Goal: Task Accomplishment & Management: Complete application form

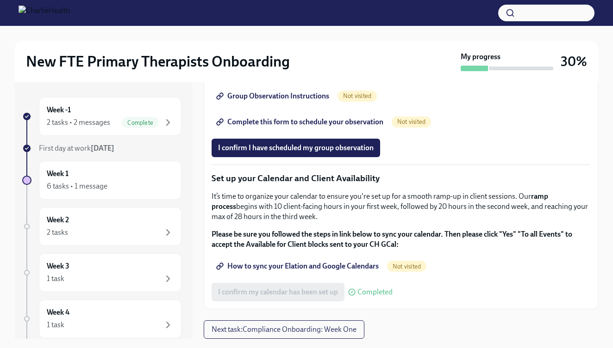
scroll to position [1307, 0]
click at [288, 101] on span "Group Observation Instructions" at bounding box center [273, 96] width 111 height 9
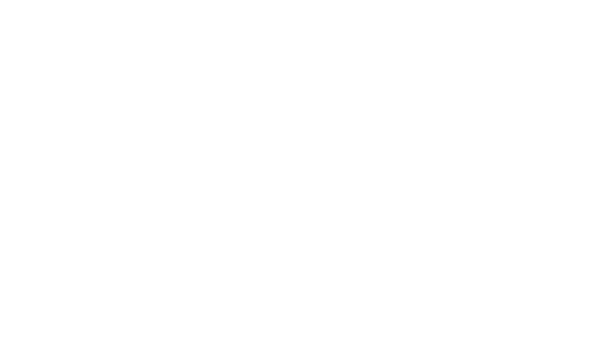
scroll to position [0, 0]
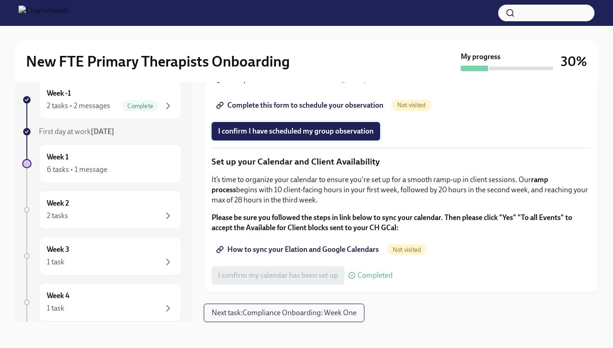
scroll to position [1281, 0]
click at [327, 110] on span "Complete this form to schedule your observation" at bounding box center [300, 105] width 165 height 9
click at [311, 136] on span "I confirm I have scheduled my group observation" at bounding box center [295, 131] width 155 height 9
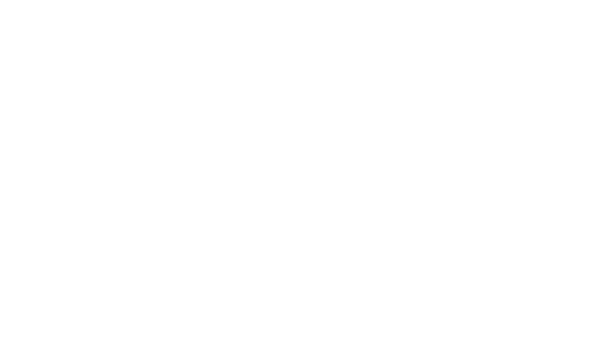
scroll to position [0, 0]
click at [278, 0] on div at bounding box center [306, 174] width 613 height 348
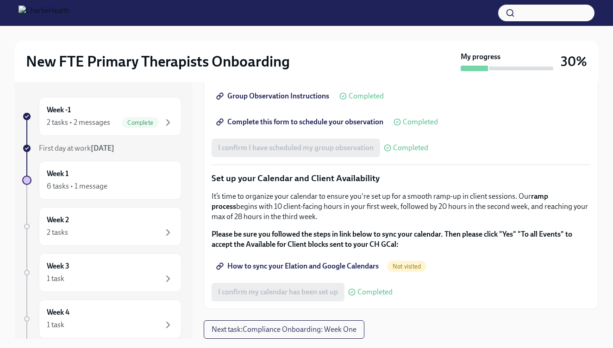
scroll to position [1360, 0]
click at [334, 263] on span "How to sync your Elation and Google Calendars" at bounding box center [298, 266] width 161 height 9
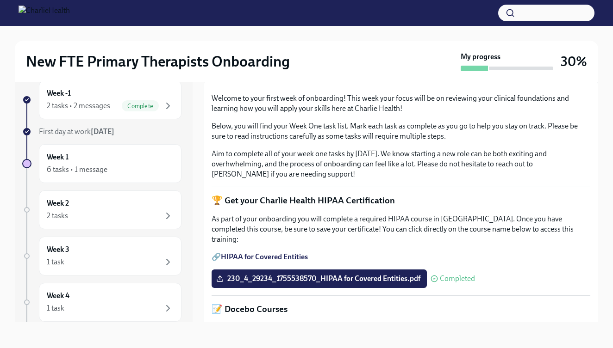
scroll to position [129, 0]
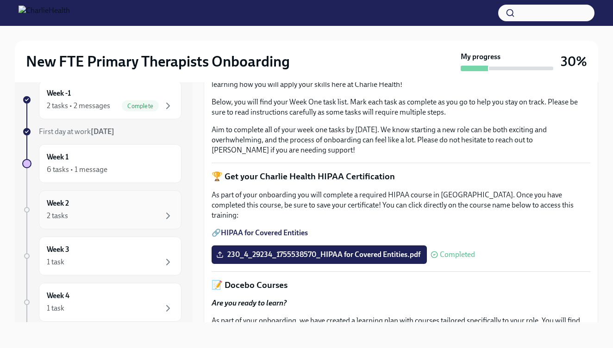
click at [83, 212] on div "2 tasks" at bounding box center [110, 216] width 127 height 11
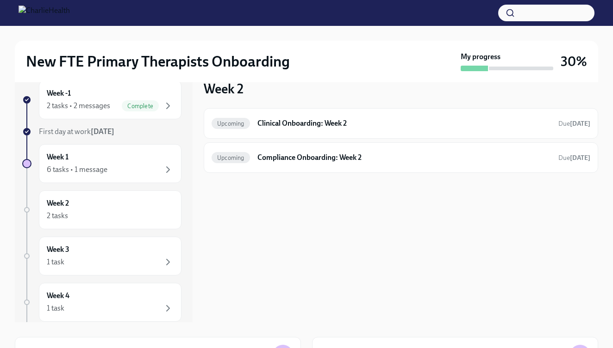
scroll to position [1, 0]
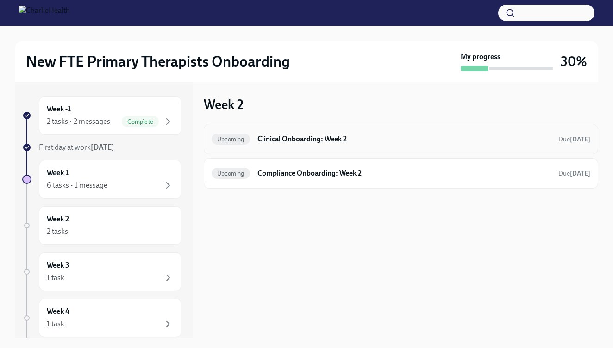
click at [341, 139] on h6 "Clinical Onboarding: Week 2" at bounding box center [403, 139] width 293 height 10
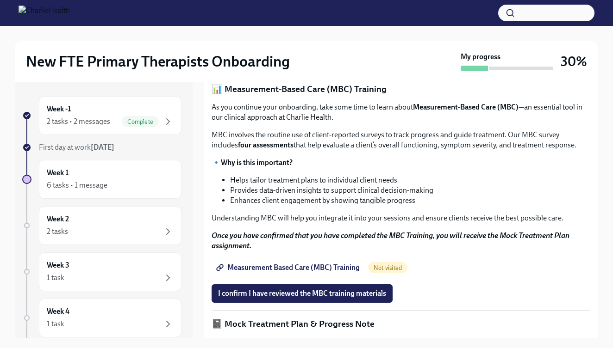
scroll to position [349, 0]
click at [344, 63] on span "I confirm I have completed ALL assigned courses" at bounding box center [295, 58] width 155 height 9
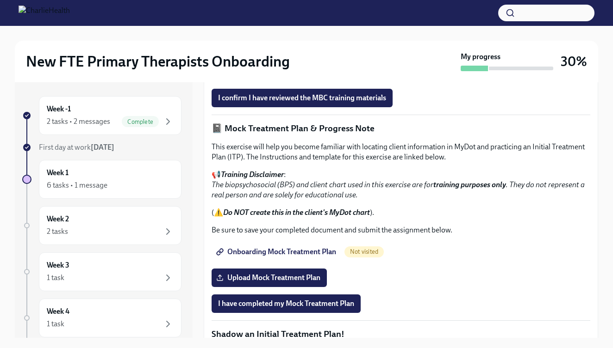
scroll to position [543, 0]
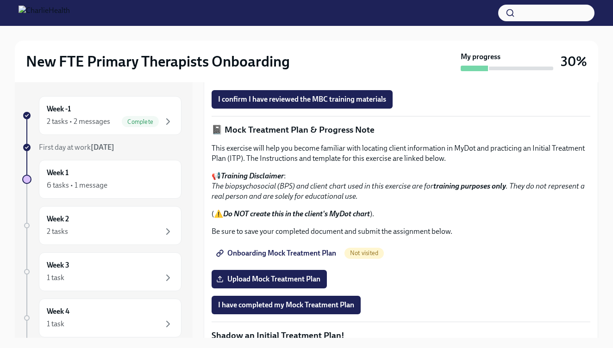
click at [338, 78] on span "Measurement Based Care (MBC) Training" at bounding box center [289, 73] width 142 height 9
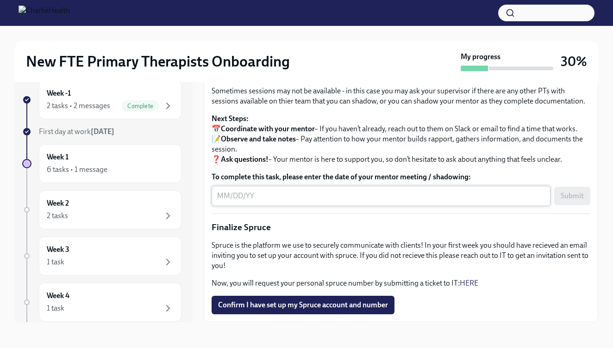
scroll to position [999, 0]
click at [296, 310] on span "Confirm I have set up my Spruce account and number" at bounding box center [303, 305] width 170 height 9
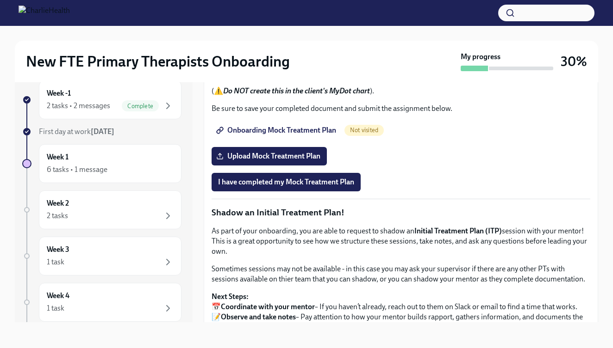
scroll to position [652, 0]
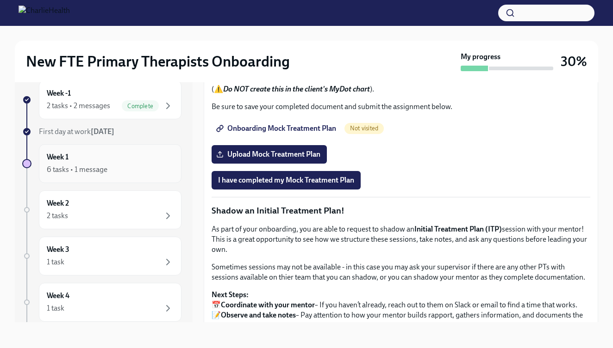
click at [96, 175] on div "Week 1 6 tasks • 1 message" at bounding box center [110, 163] width 143 height 39
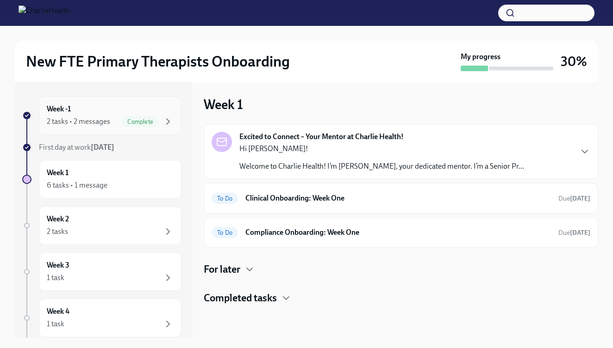
click at [124, 111] on div "Week -1 2 tasks • 2 messages Complete" at bounding box center [110, 115] width 127 height 23
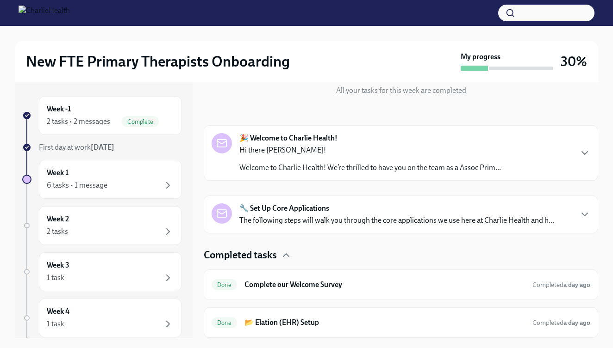
scroll to position [109, 0]
click at [144, 182] on div "6 tasks • 1 message" at bounding box center [110, 185] width 127 height 11
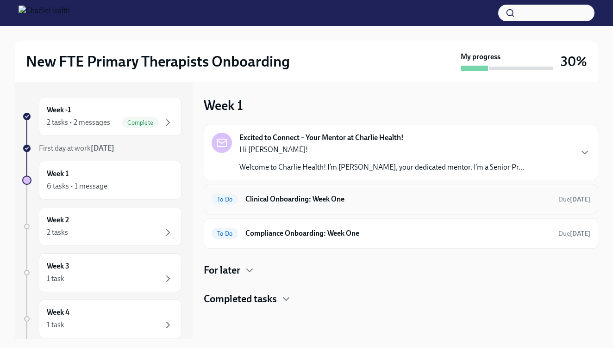
click at [367, 194] on h6 "Clinical Onboarding: Week One" at bounding box center [397, 199] width 305 height 10
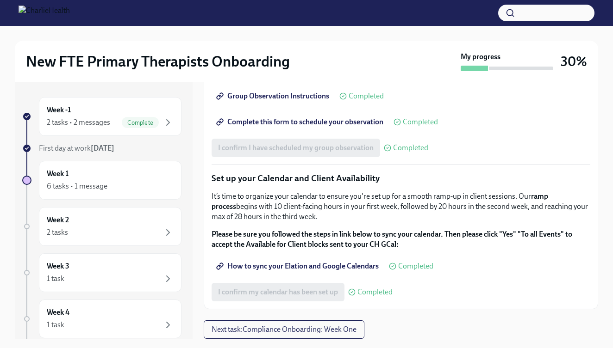
scroll to position [1360, 0]
